Goal: Check status: Check status

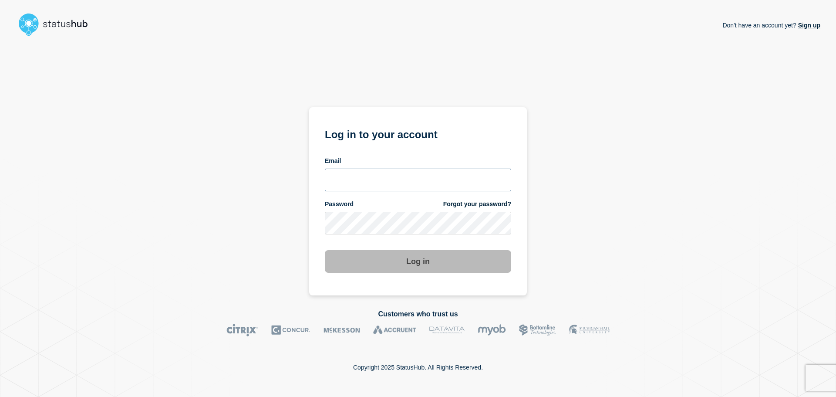
type input "chris.pearse@accruent.com"
click at [426, 283] on section "Log in to your account Email chris.pearse@accruent.com Password Forgot your pas…" at bounding box center [418, 201] width 218 height 188
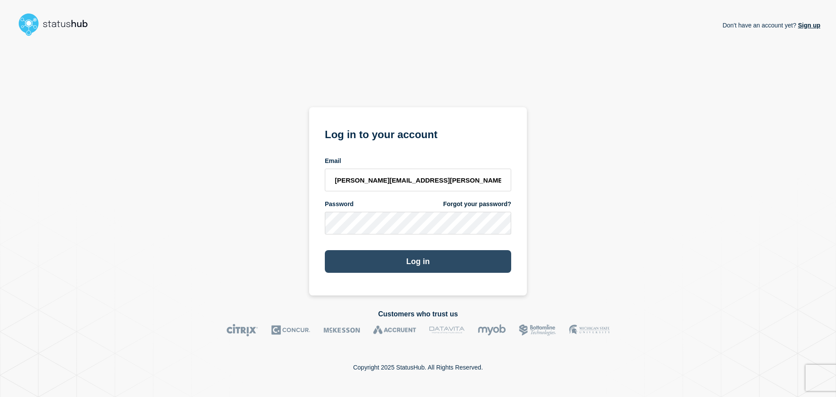
click at [423, 263] on button "Log in" at bounding box center [418, 261] width 186 height 23
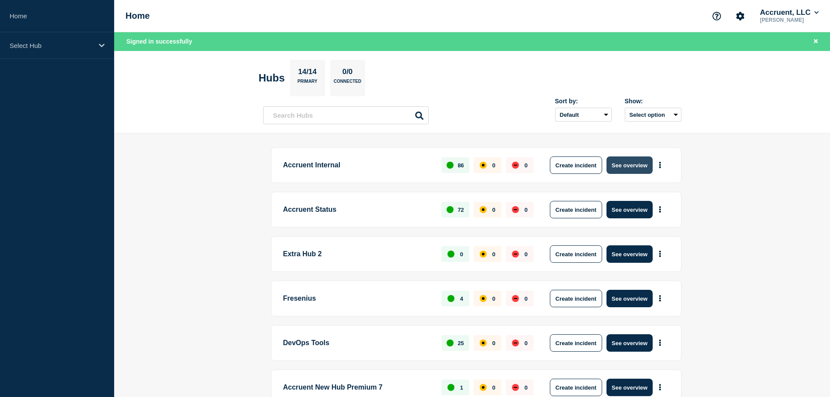
click at [638, 166] on button "See overview" at bounding box center [629, 164] width 46 height 17
